Goal: Task Accomplishment & Management: Use online tool/utility

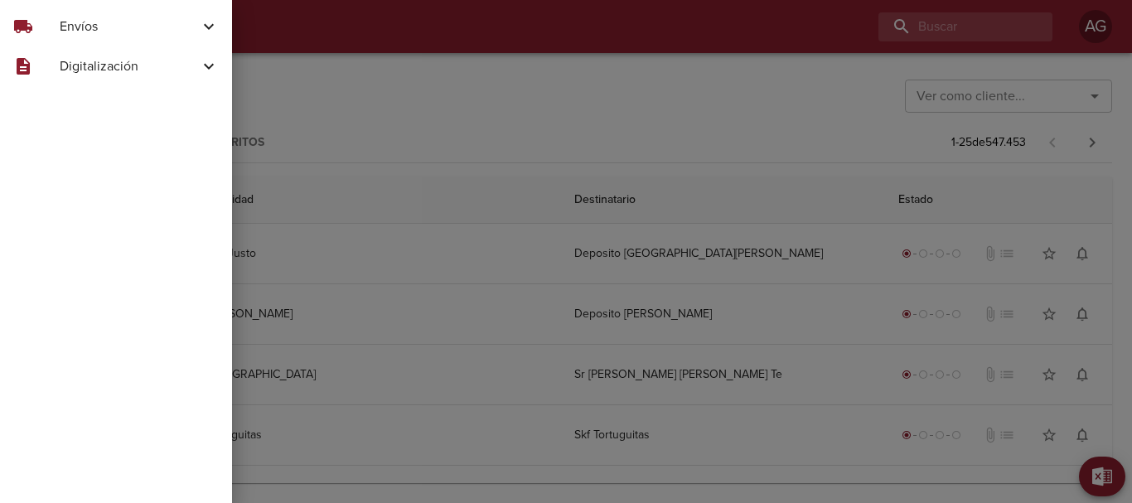
click at [91, 31] on span "Envíos" at bounding box center [129, 27] width 139 height 20
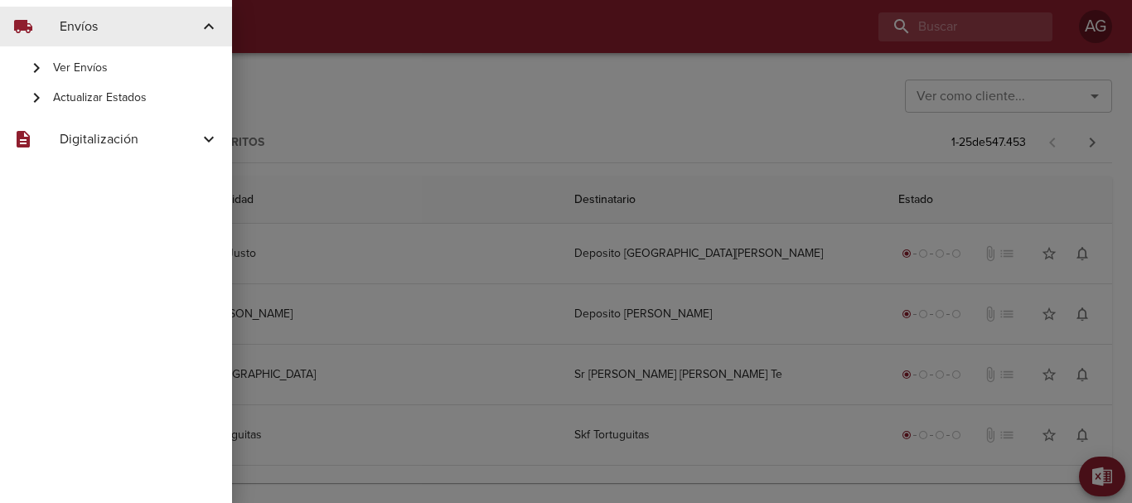
click at [123, 106] on span "Actualizar Estados" at bounding box center [136, 98] width 166 height 17
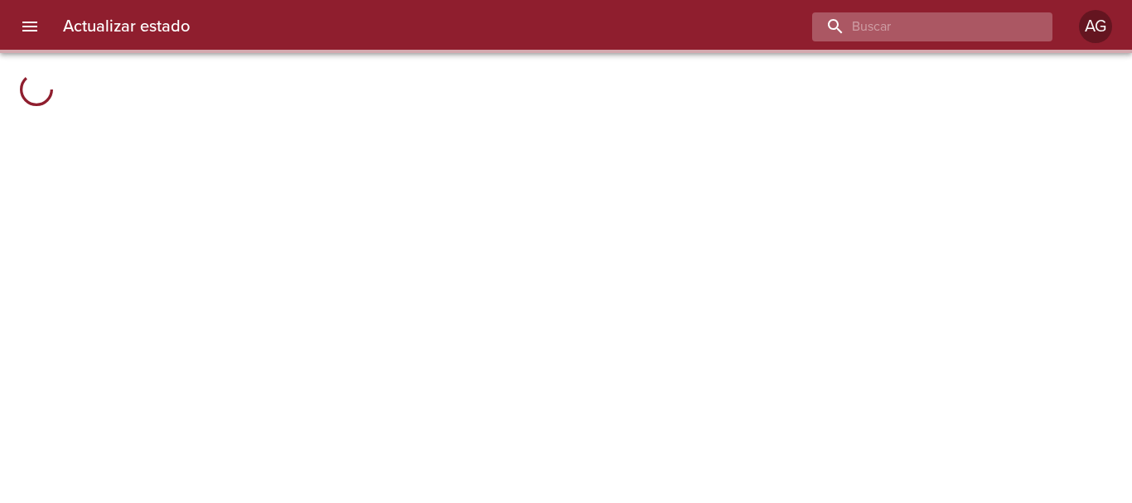
click at [936, 23] on input "buscar" at bounding box center [918, 26] width 212 height 29
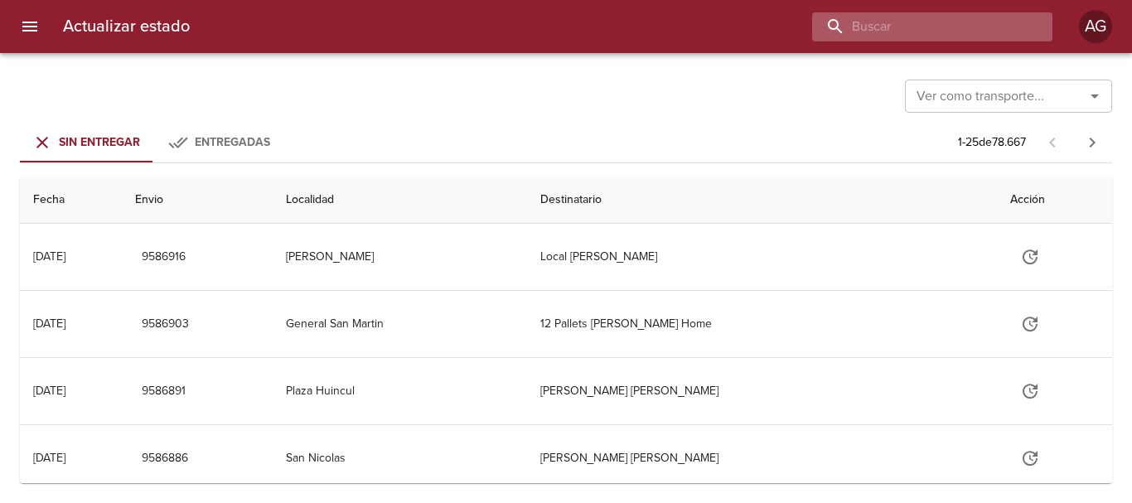
paste input "9542218"
type input "9542218"
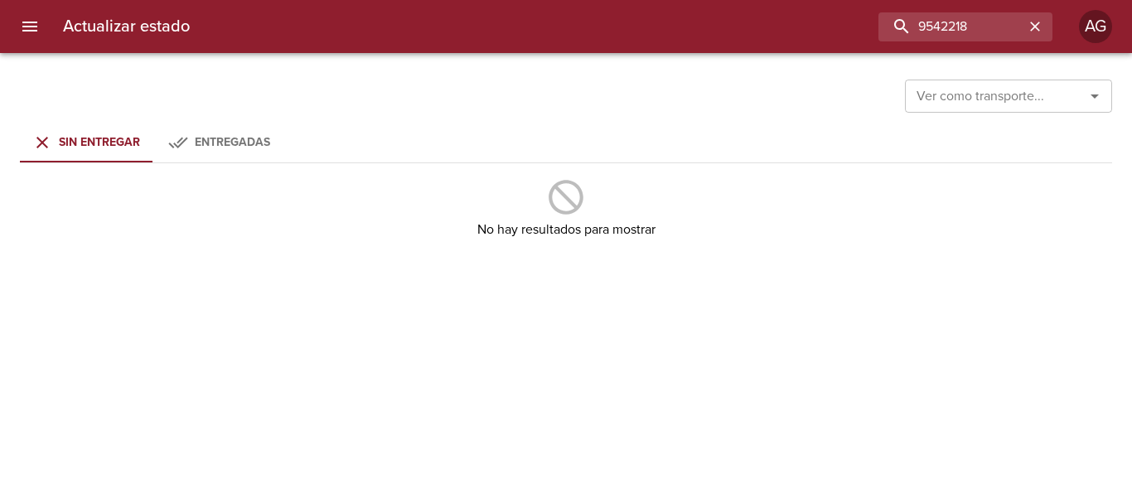
click at [231, 133] on div "Entregadas" at bounding box center [232, 143] width 75 height 21
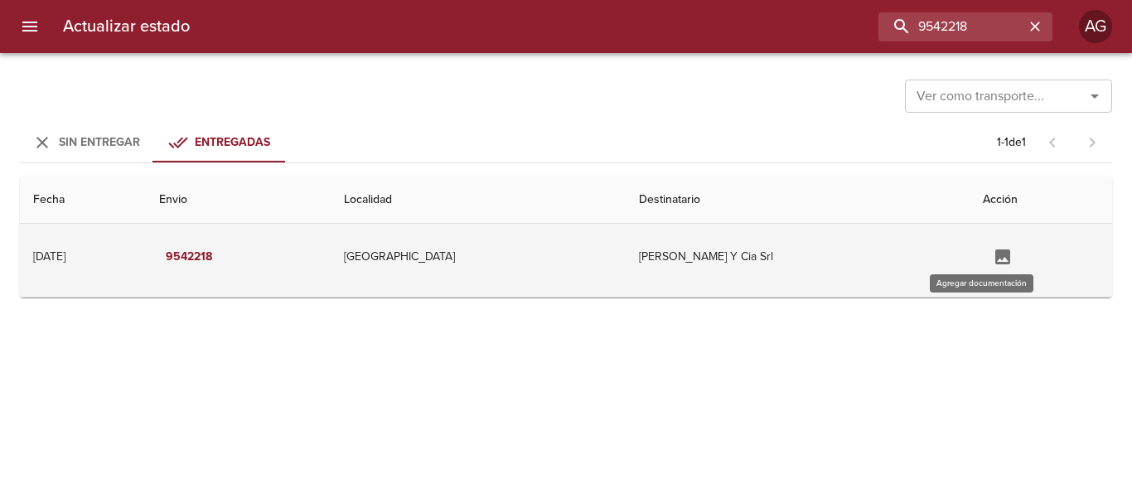
click at [983, 256] on button "Tabla de envíos del cliente" at bounding box center [1003, 257] width 40 height 40
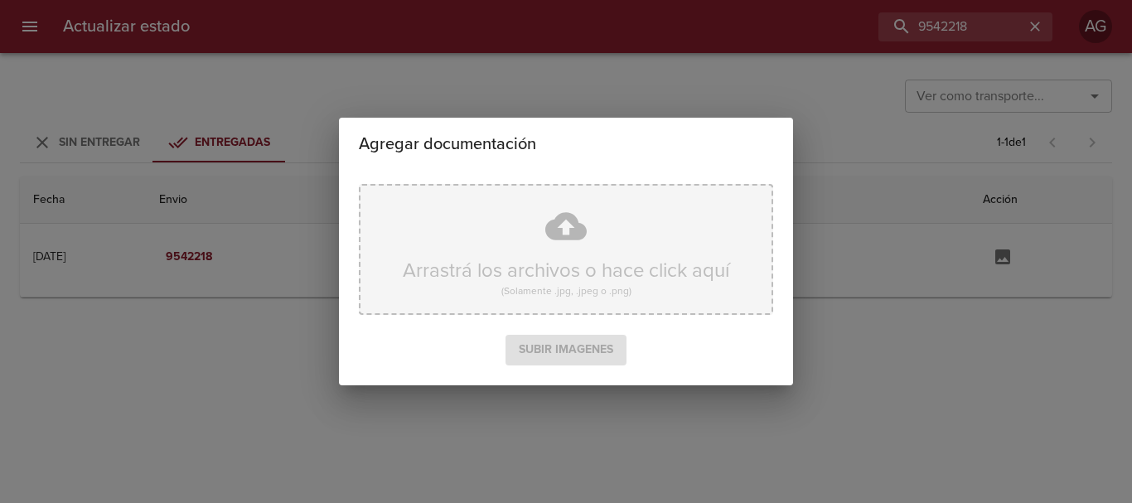
click at [572, 255] on div "Arrastrá los archivos o hace click aquí (Solamente .jpg, .jpeg o .png)" at bounding box center [566, 249] width 414 height 131
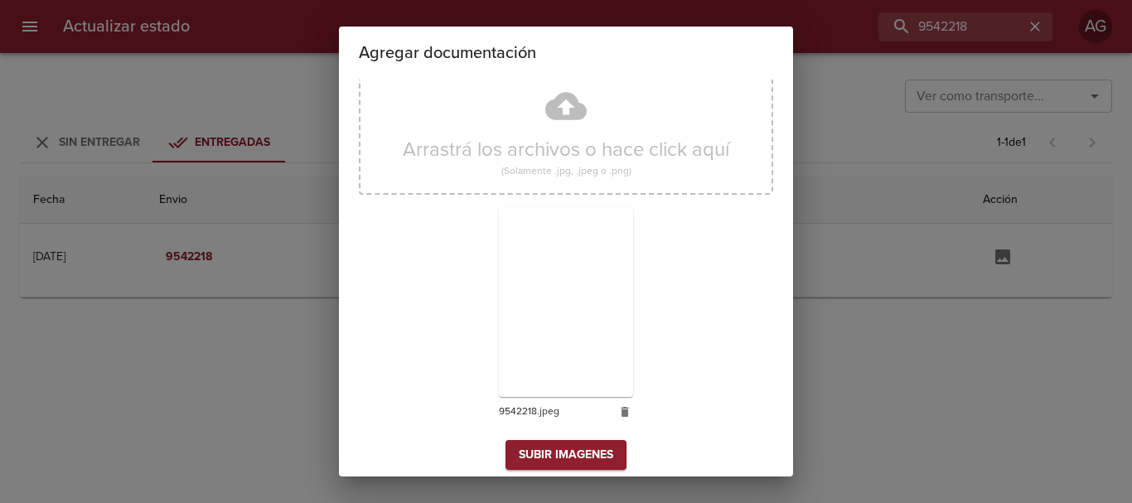
scroll to position [42, 0]
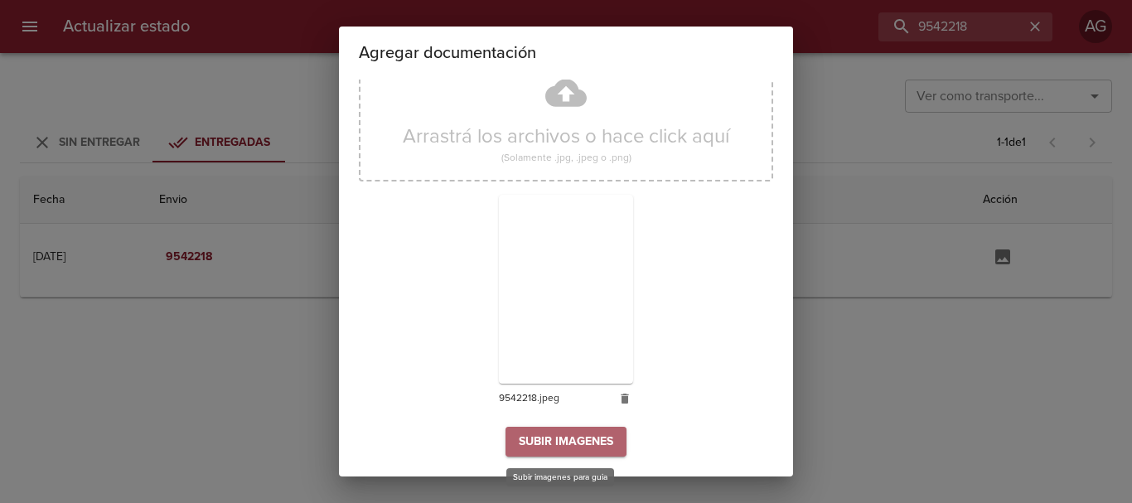
click at [578, 443] on span "Subir imagenes" at bounding box center [566, 442] width 94 height 21
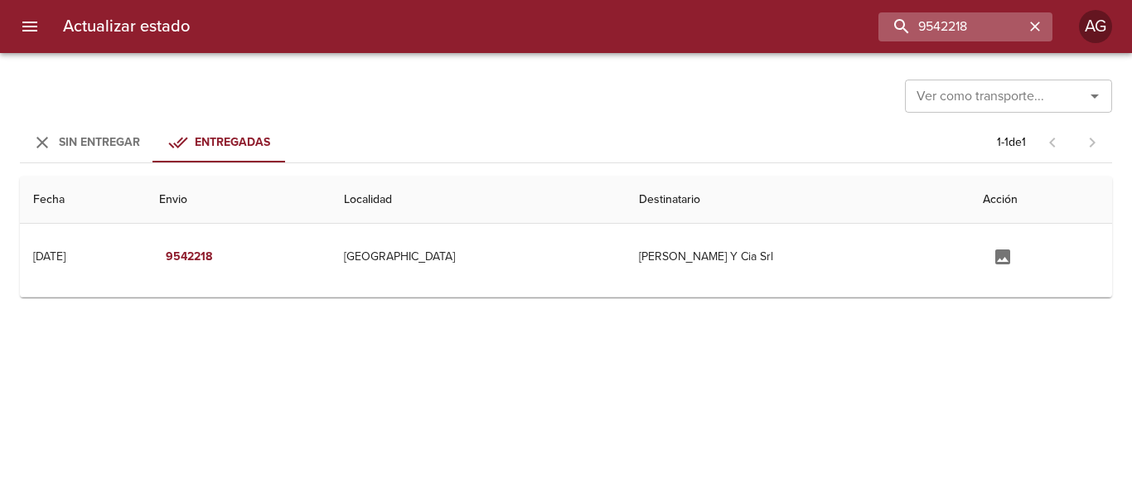
click at [1039, 33] on icon "button" at bounding box center [1035, 26] width 17 height 17
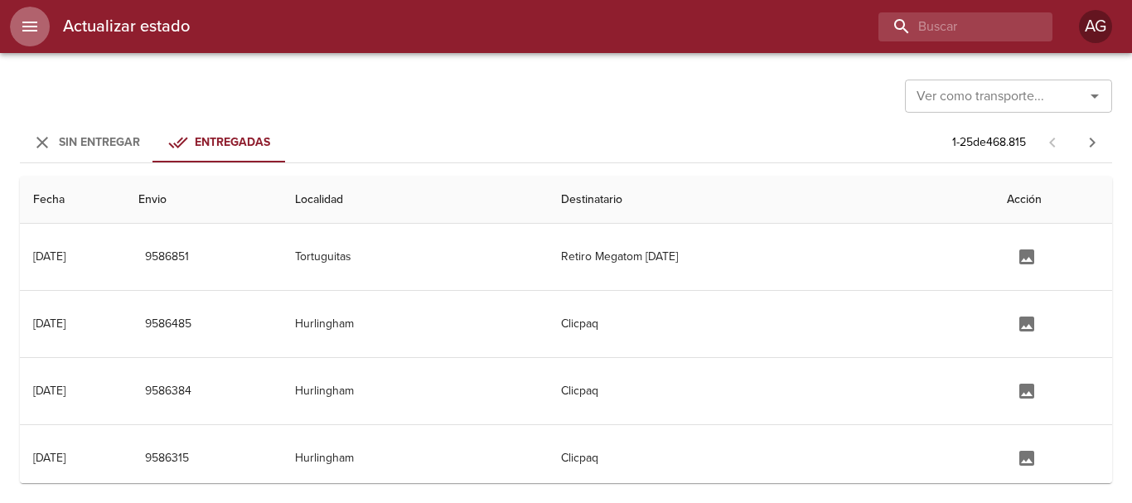
click at [31, 39] on button "menu" at bounding box center [30, 27] width 40 height 40
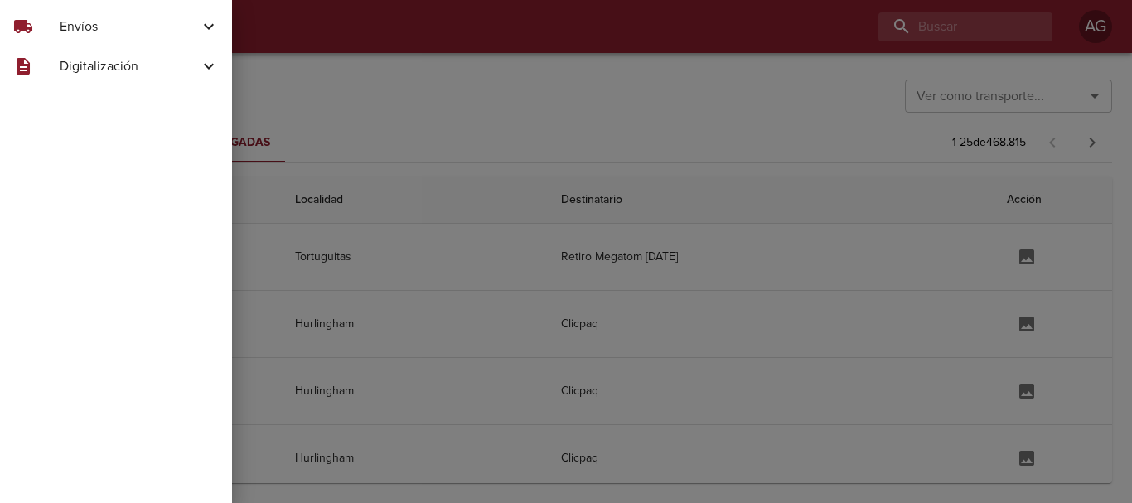
click at [56, 39] on div "local_shipping Envíos" at bounding box center [116, 27] width 232 height 40
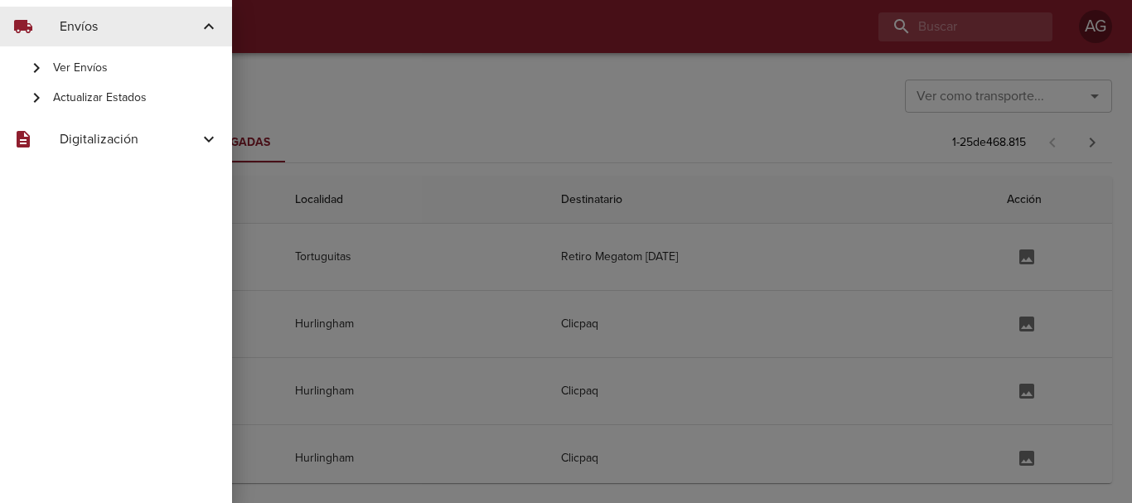
click at [74, 65] on span "Ver Envíos" at bounding box center [136, 68] width 166 height 17
